Goal: Use online tool/utility: Utilize a website feature to perform a specific function

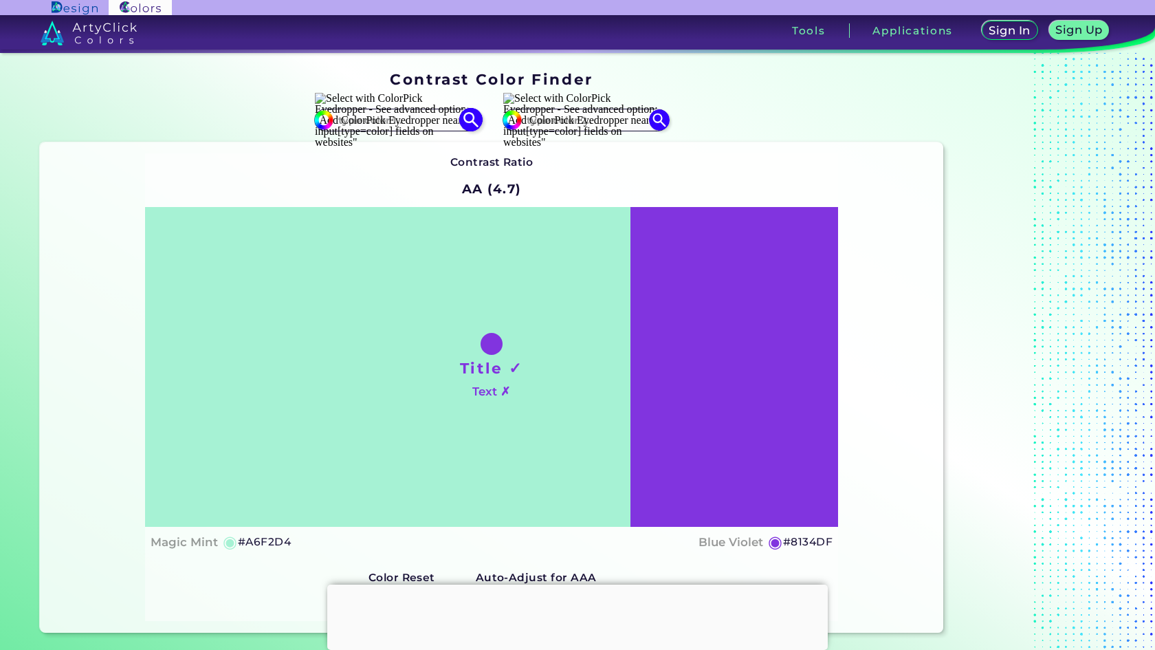
click at [362, 120] on input at bounding box center [397, 120] width 128 height 19
paste input "18081E"
click at [356, 120] on input "18081E" at bounding box center [397, 120] width 128 height 19
click at [816, 109] on div "#8134df" at bounding box center [717, 120] width 452 height 44
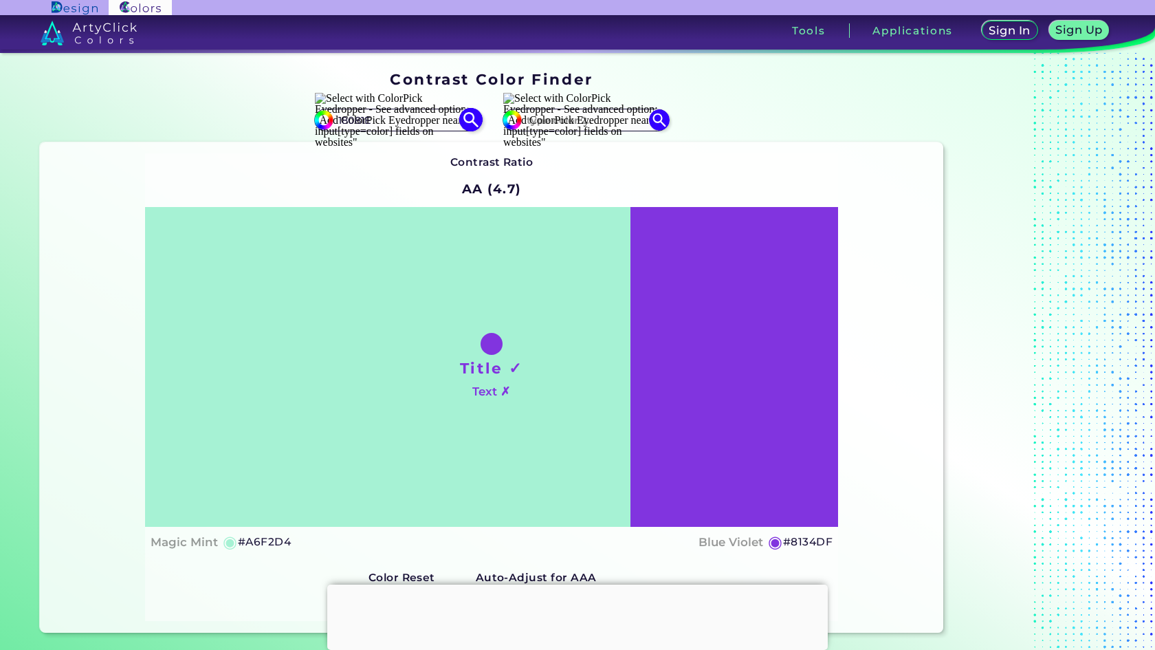
click at [347, 119] on input "18081E" at bounding box center [397, 120] width 128 height 19
paste input "f03c2e"
type input "f03c2e"
click at [462, 113] on img at bounding box center [470, 120] width 24 height 24
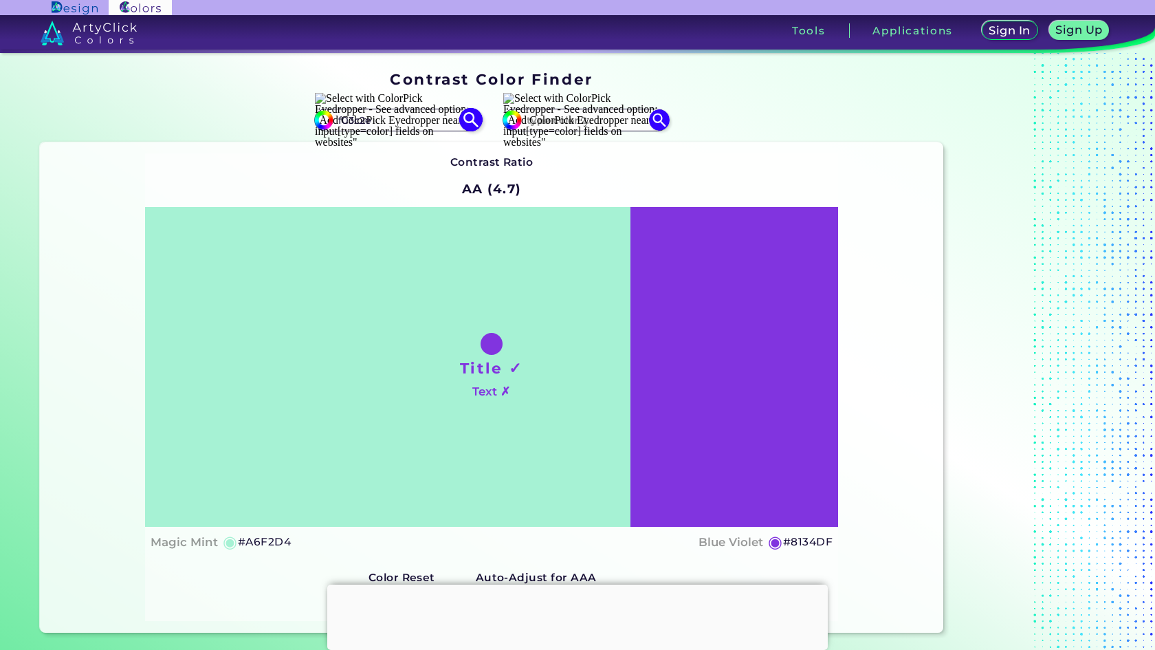
type input "#f03c2e"
type input "#F03C2E"
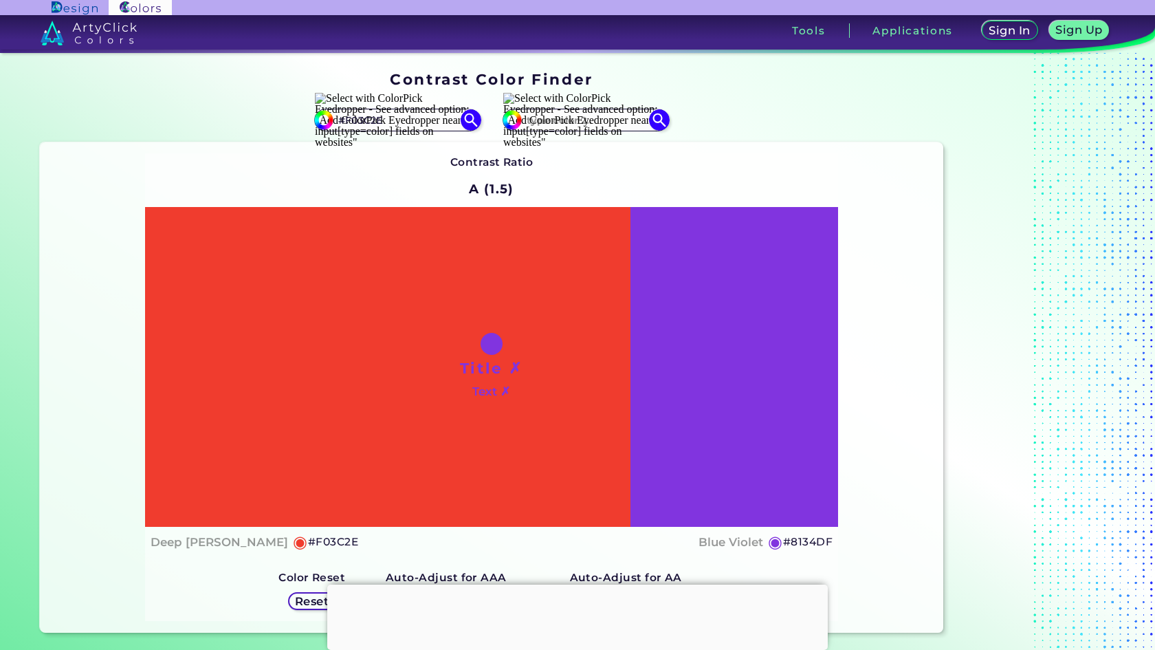
click at [778, 168] on div "Contrast Ratio A (1.5) Title ✗ Text ✗ Deep [PERSON_NAME] ◉ #F03C2E" at bounding box center [491, 386] width 693 height 467
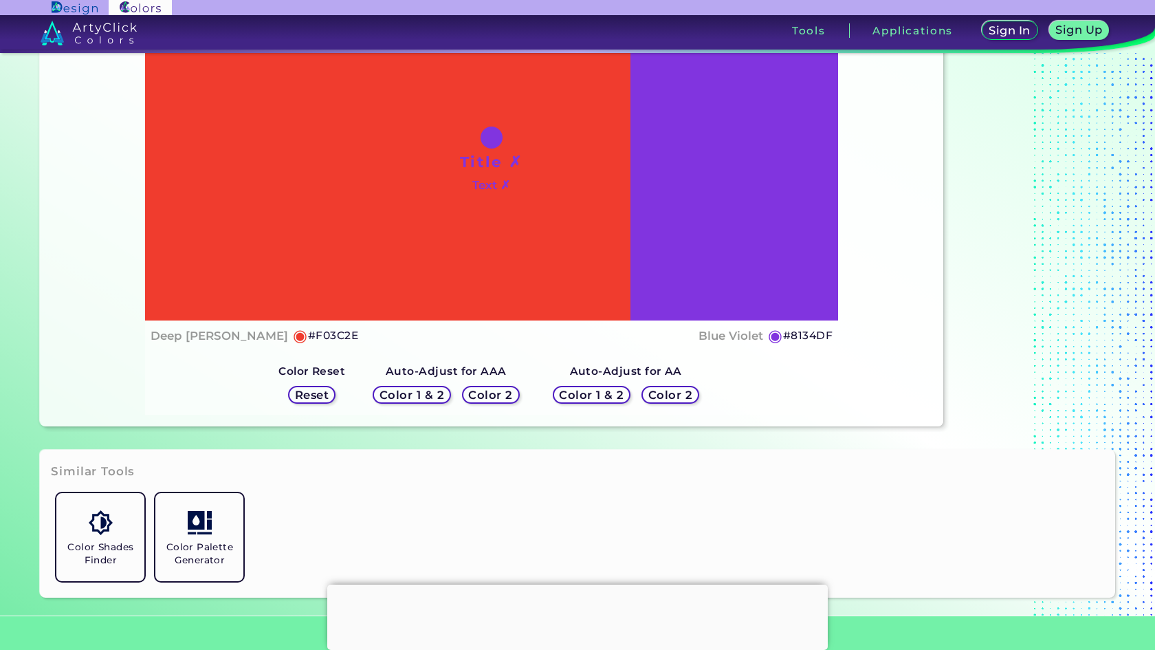
click at [484, 395] on h5 "Color 2" at bounding box center [491, 395] width 40 height 10
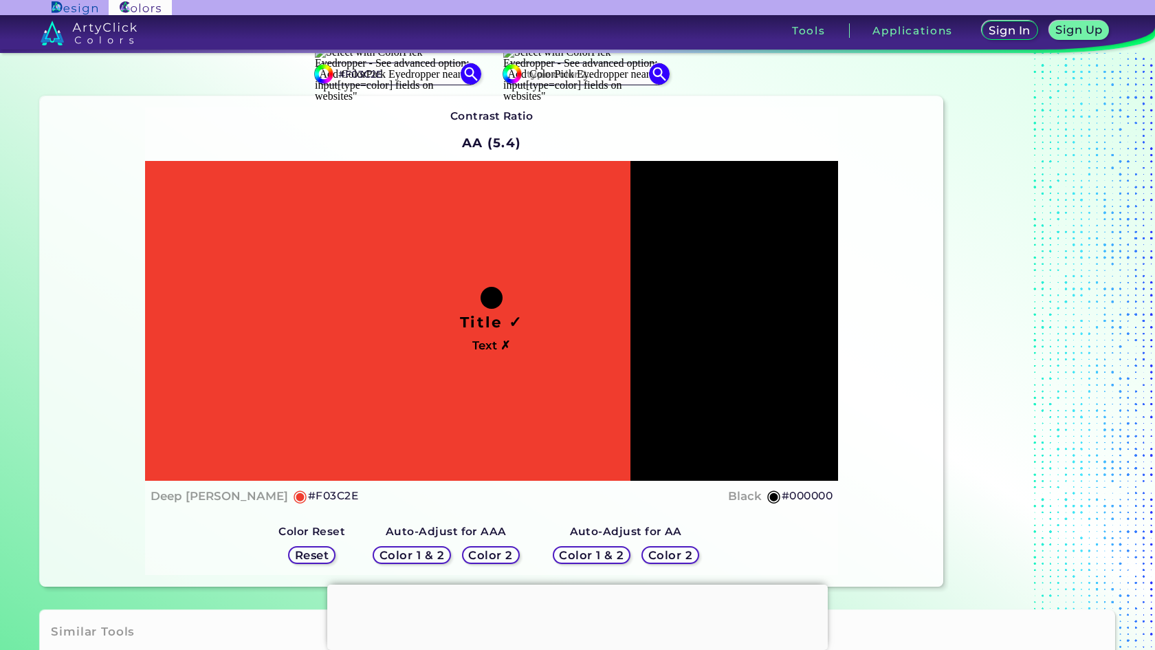
scroll to position [69, 0]
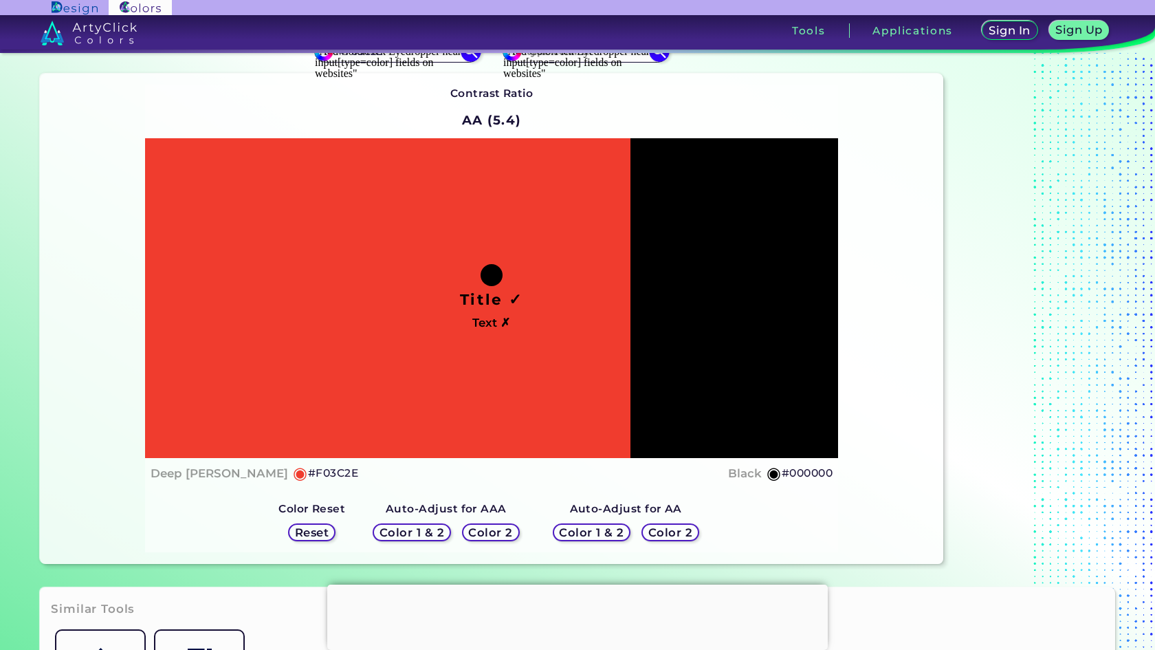
click at [428, 532] on h5 "Color 1 & 2" at bounding box center [412, 532] width 58 height 10
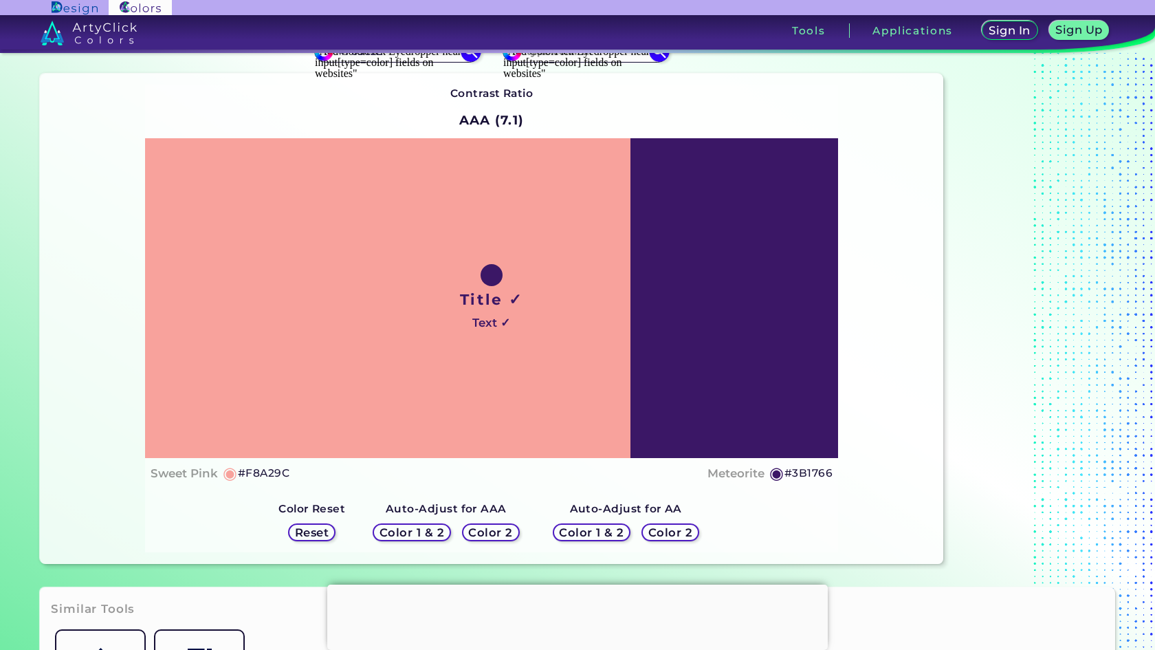
click at [495, 530] on h5 "Color 2" at bounding box center [491, 532] width 40 height 10
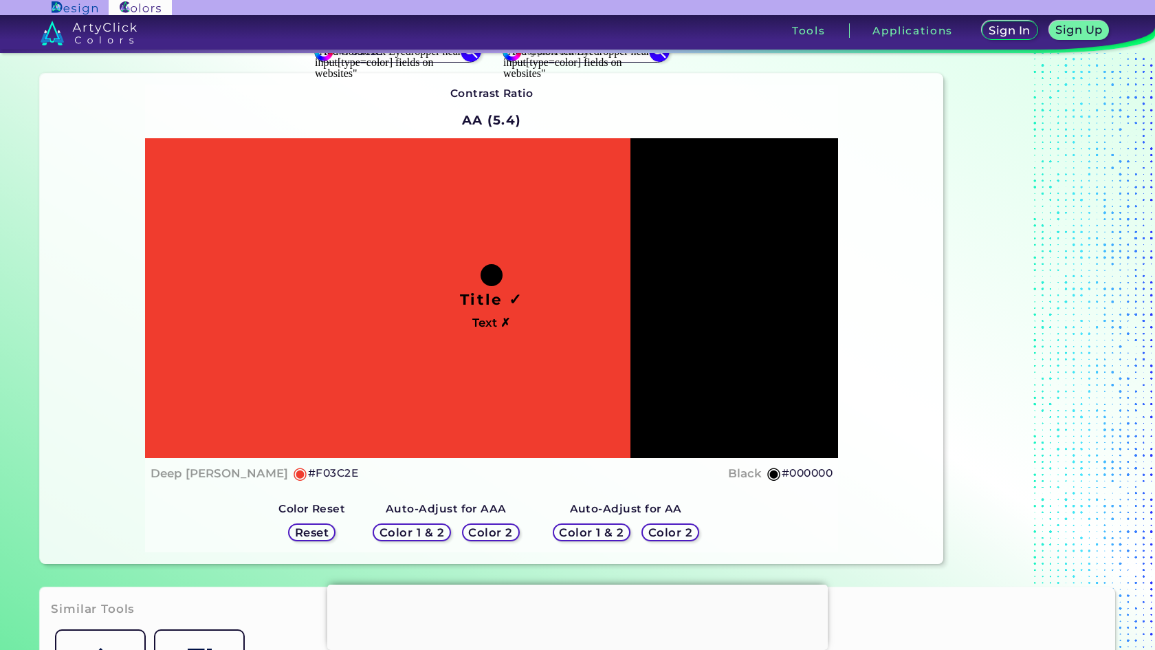
click at [583, 531] on h5 "Color 1 & 2" at bounding box center [591, 532] width 58 height 10
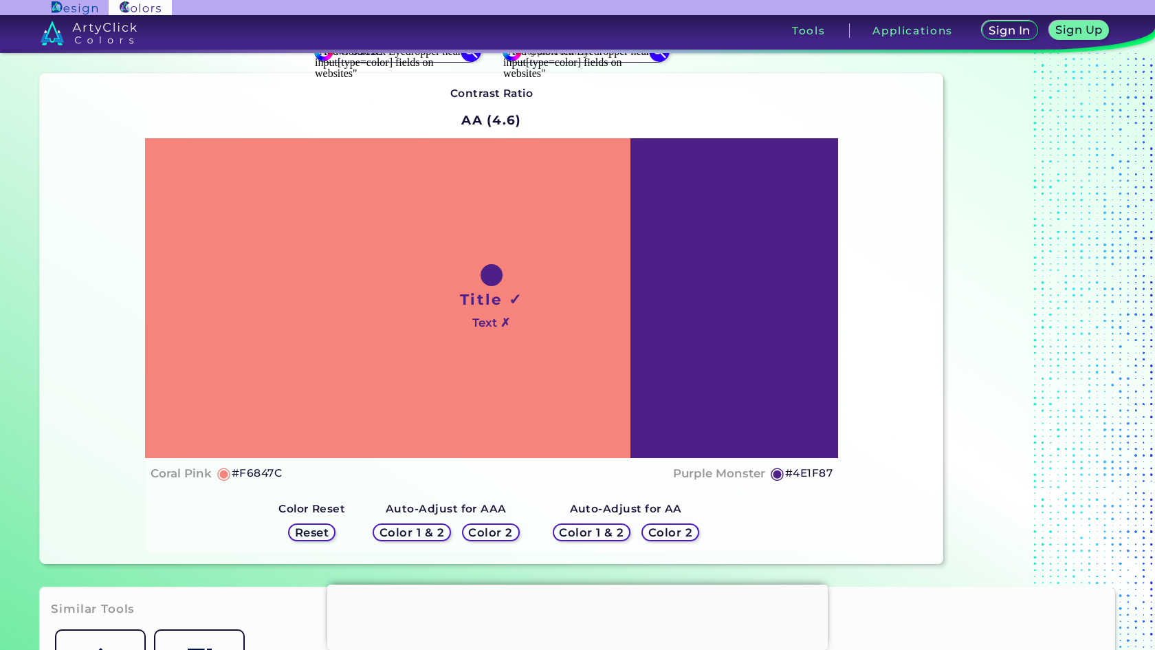
click at [660, 532] on h5 "Color 2" at bounding box center [670, 532] width 40 height 10
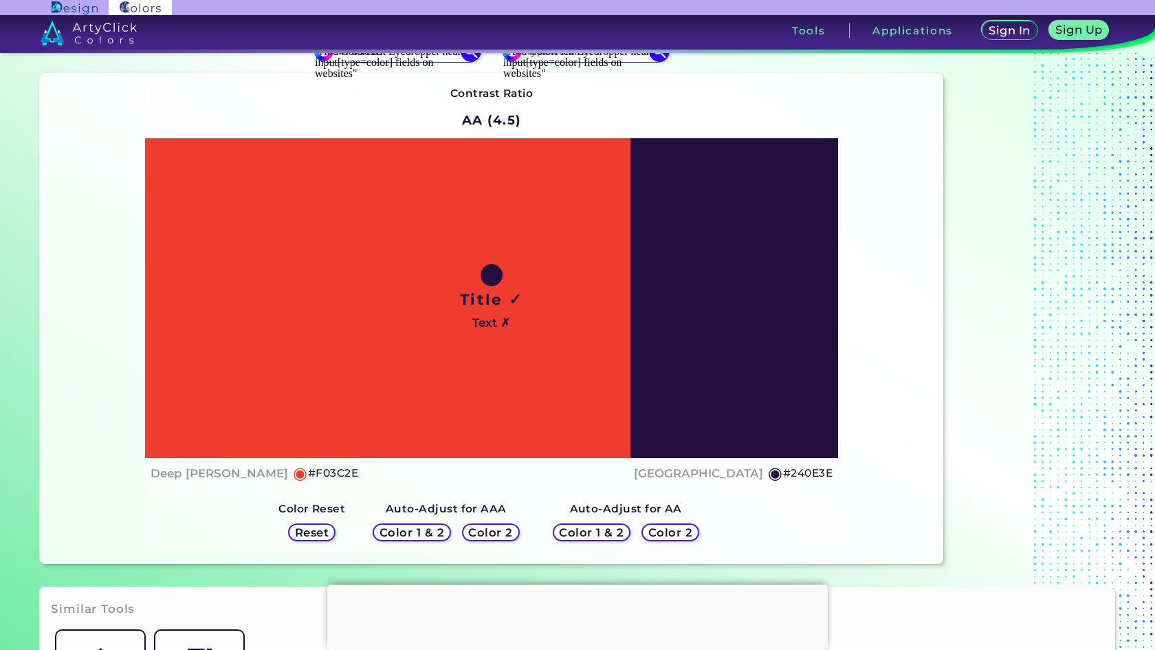
click at [491, 527] on h5 "Color 2" at bounding box center [491, 532] width 40 height 10
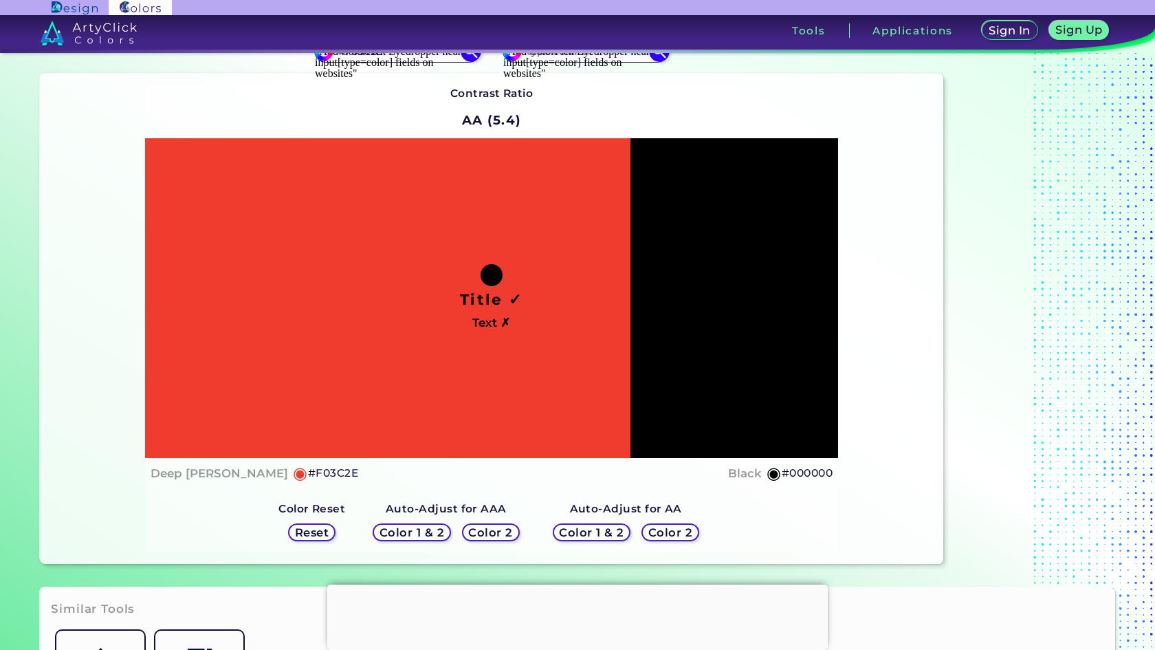
click at [665, 527] on h5 "Color 2" at bounding box center [670, 532] width 40 height 10
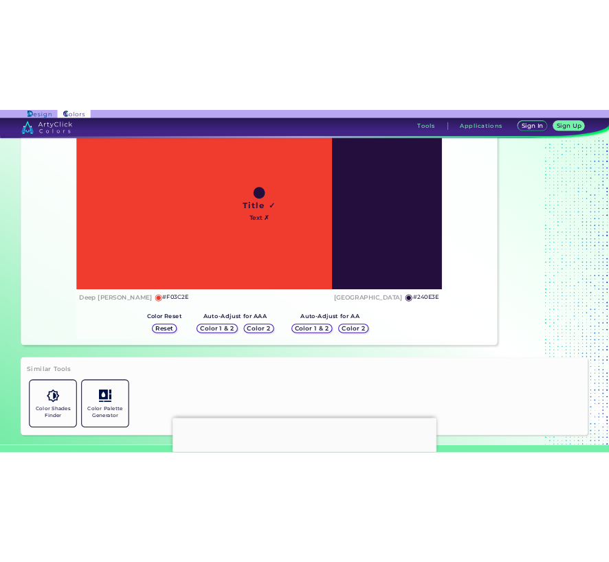
scroll to position [206, 0]
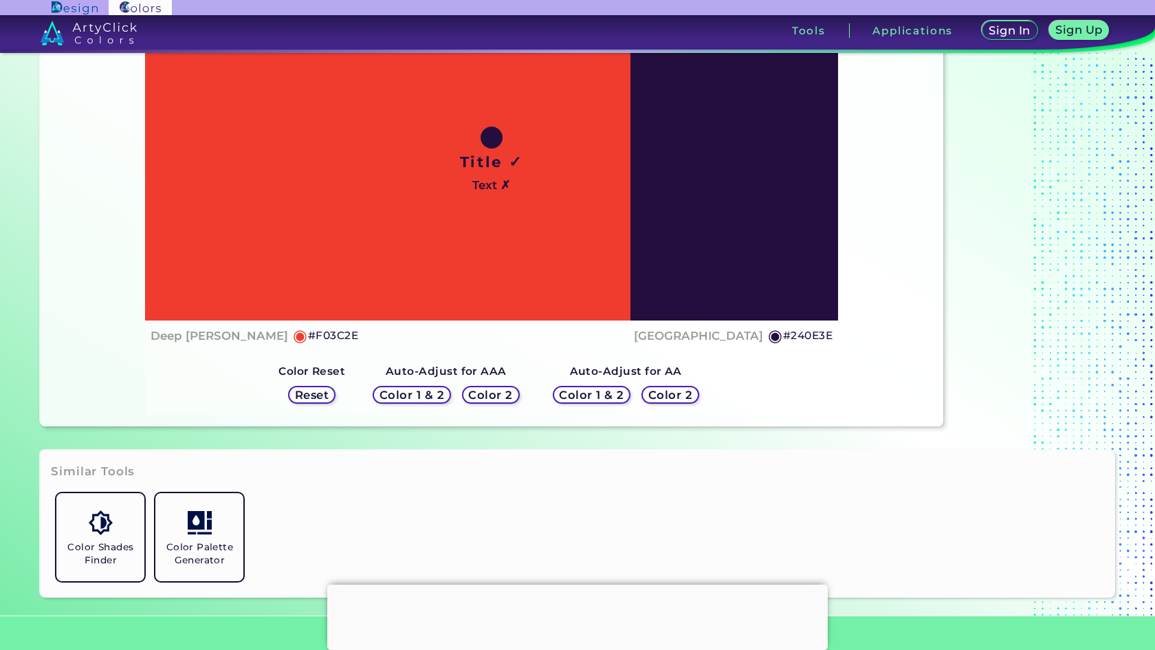
click at [814, 332] on h5 "#240E3E" at bounding box center [807, 335] width 49 height 18
copy h5 "#"
click at [814, 331] on h5 "#240E3E copied copied" at bounding box center [807, 335] width 49 height 18
drag, startPoint x: 831, startPoint y: 334, endPoint x: 786, endPoint y: 337, distance: 45.4
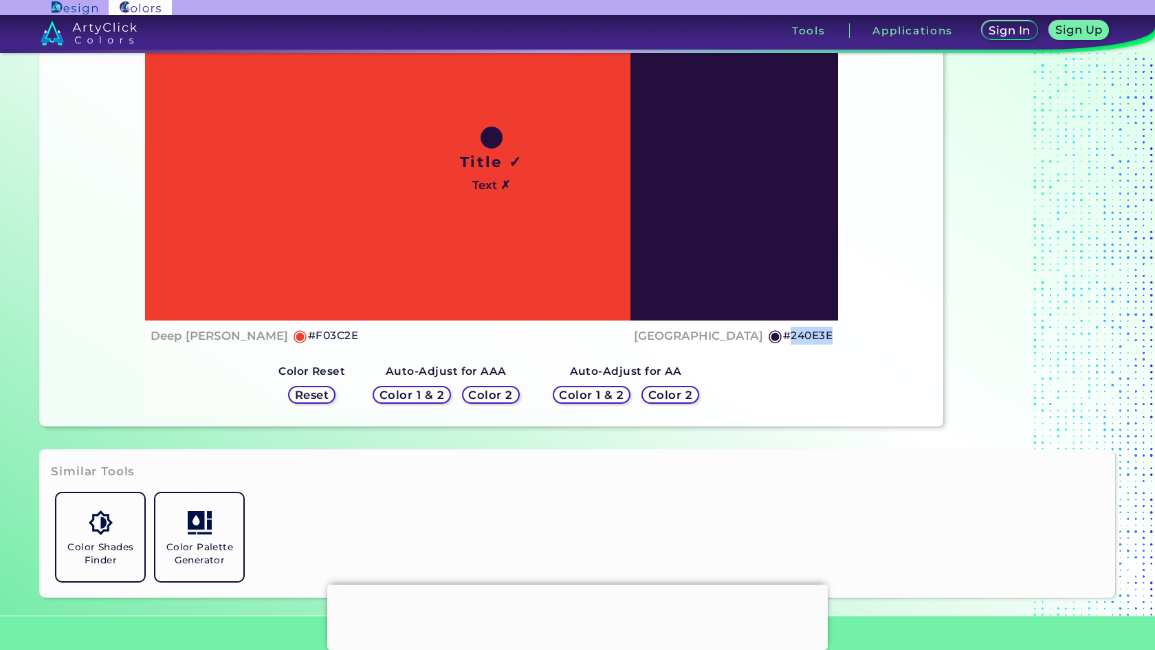
click at [786, 337] on h5 "#240E3E" at bounding box center [807, 335] width 49 height 18
copy h5 "240E3E"
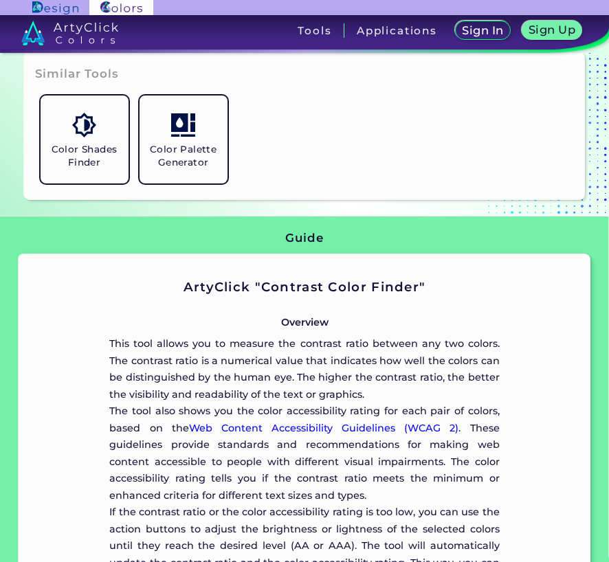
scroll to position [0, 0]
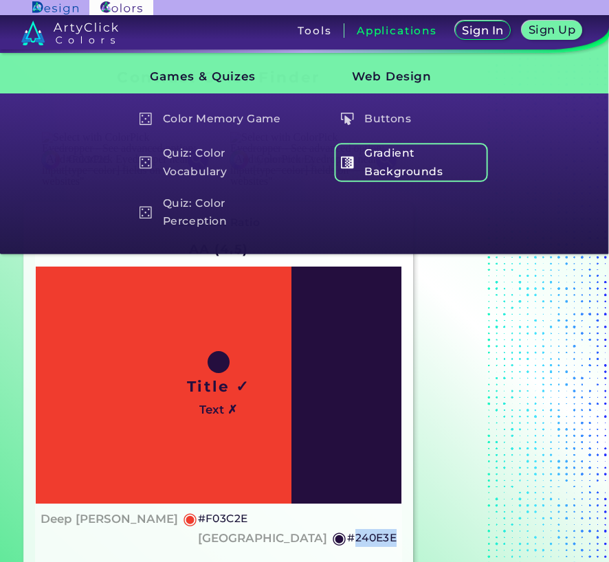
click at [384, 155] on h5 "Gradient Backgrounds" at bounding box center [411, 162] width 154 height 39
